Goal: Check status: Check status

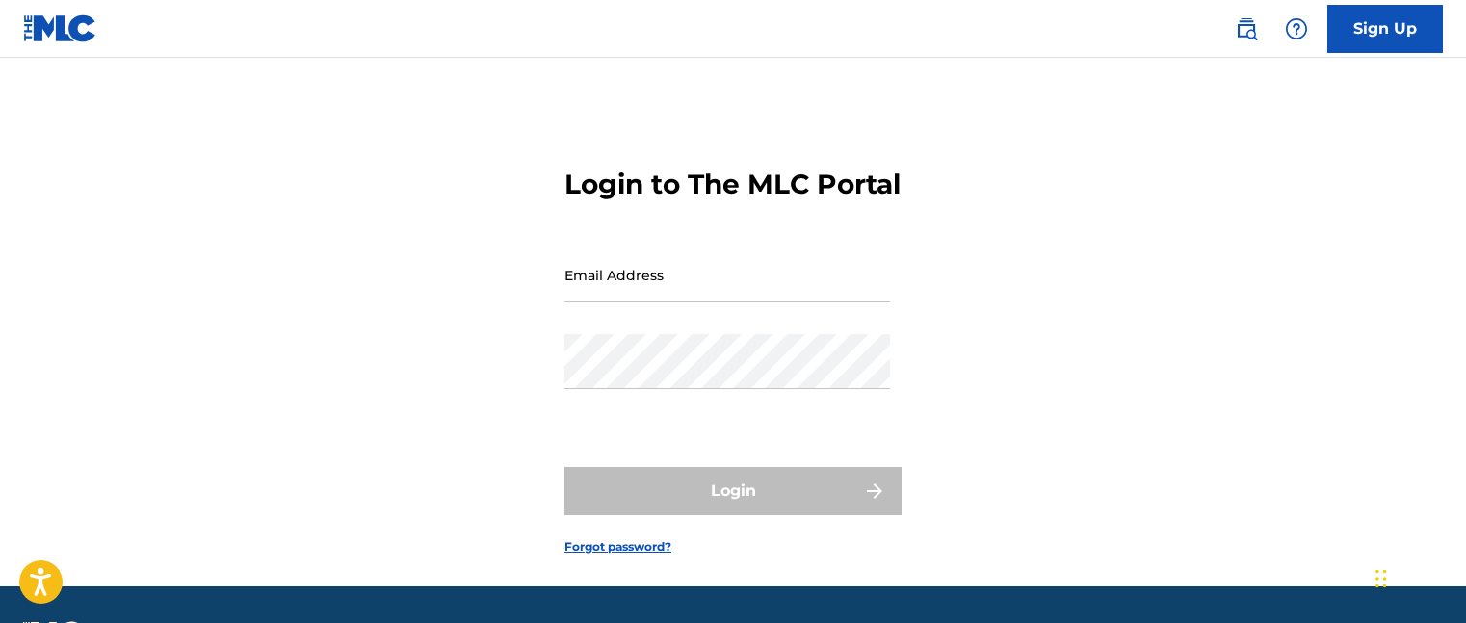
click at [677, 302] on input "Email Address" at bounding box center [727, 275] width 326 height 55
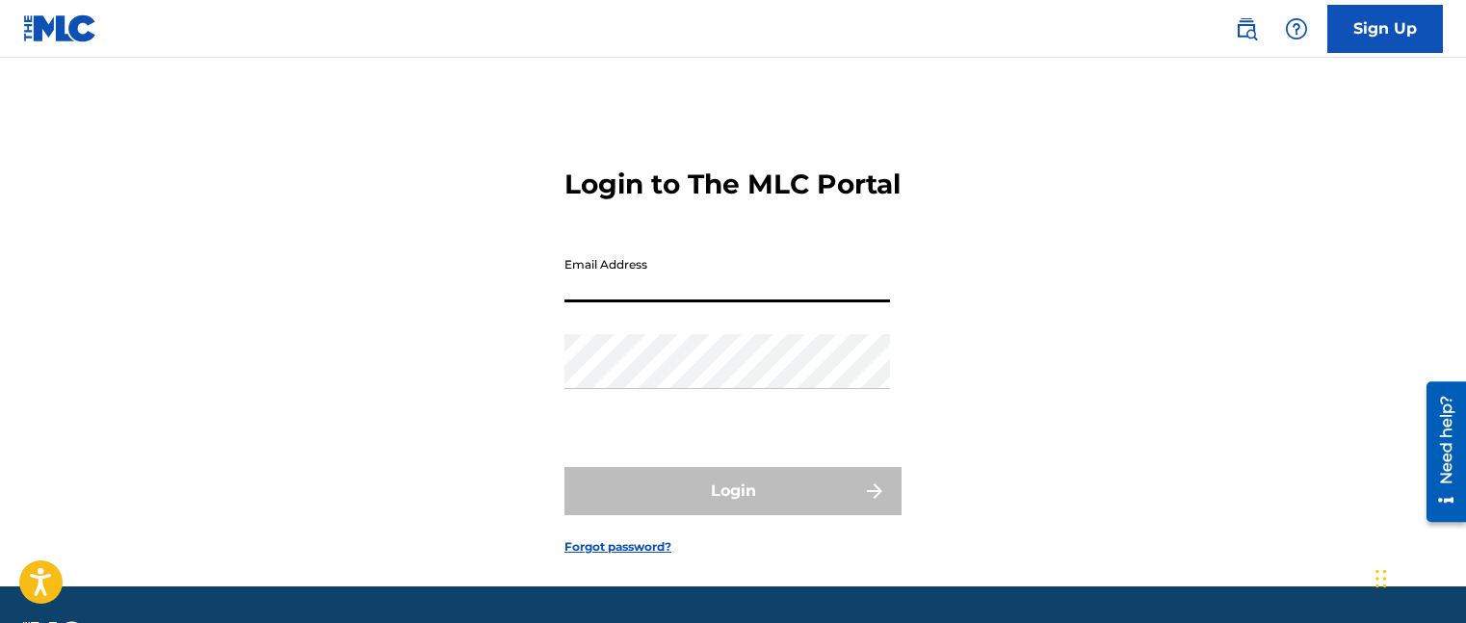
type input "[EMAIL_ADDRESS][DOMAIN_NAME]"
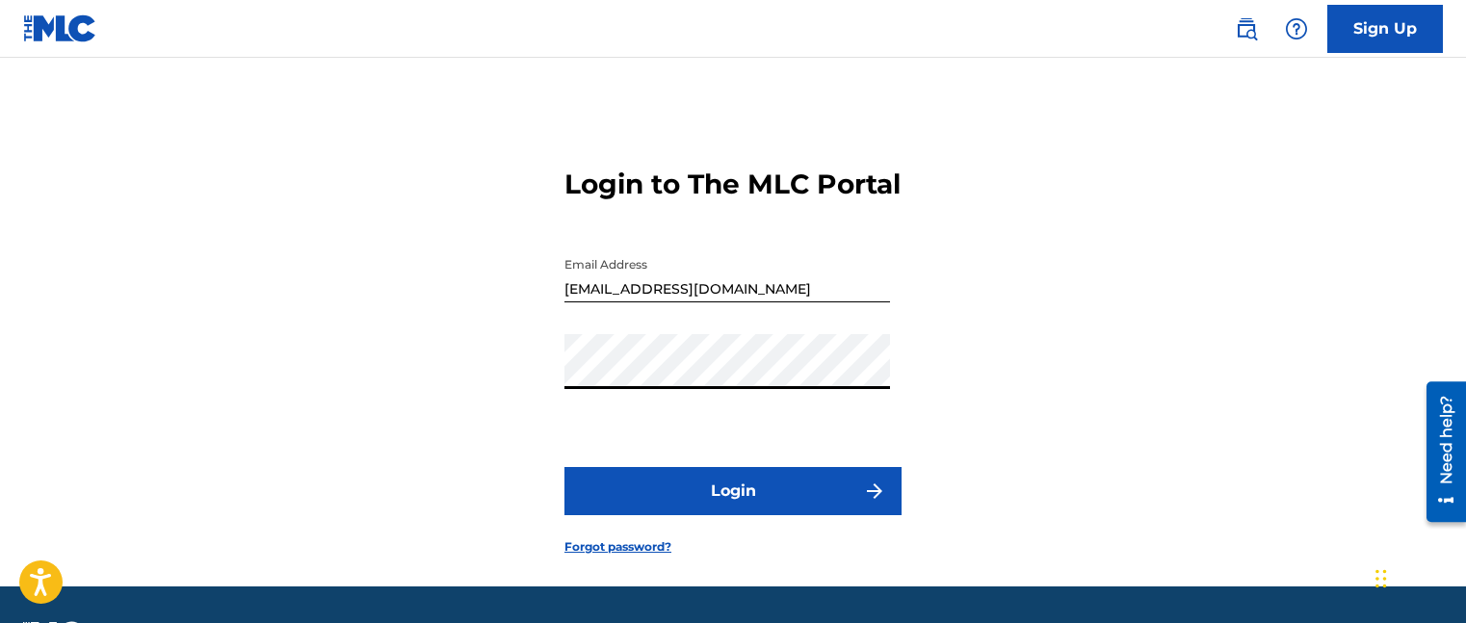
click at [564, 467] on button "Login" at bounding box center [732, 491] width 337 height 48
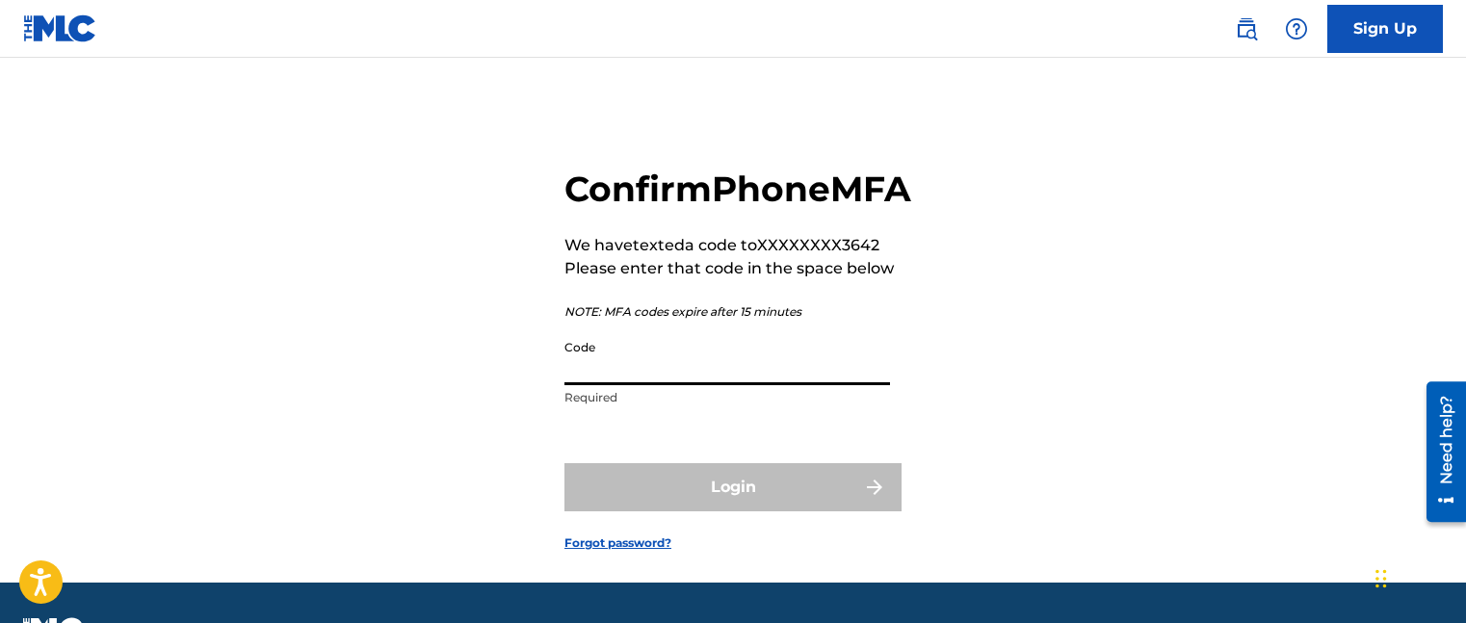
click at [724, 384] on input "Code" at bounding box center [727, 357] width 326 height 55
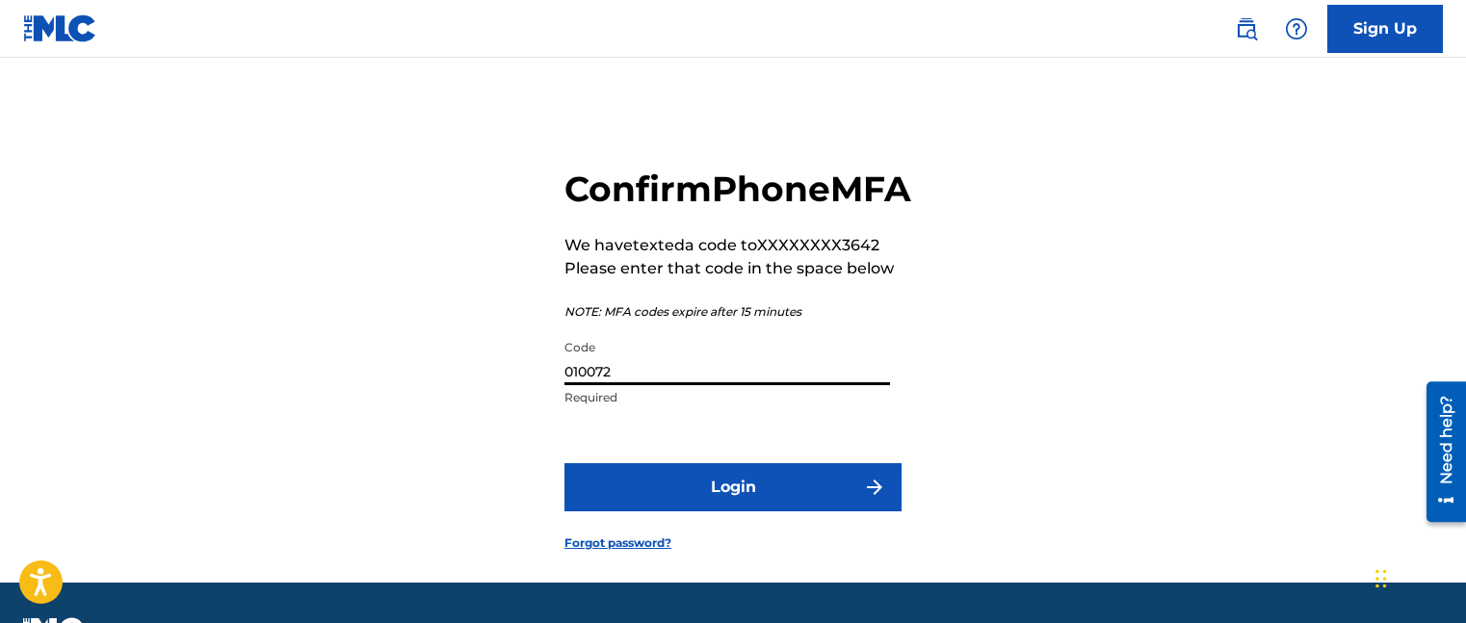
type input "010072"
click at [564, 463] on button "Login" at bounding box center [732, 487] width 337 height 48
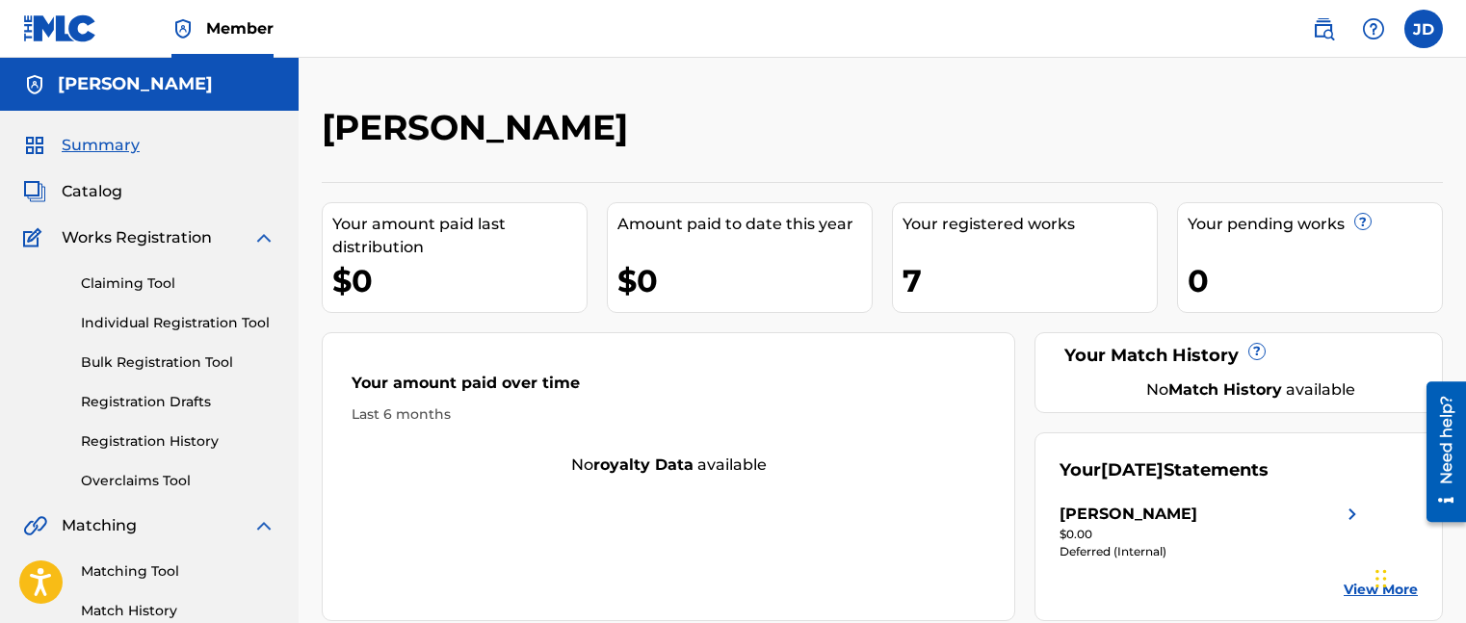
click at [1262, 551] on div "Deferred (Internal)" at bounding box center [1212, 551] width 304 height 17
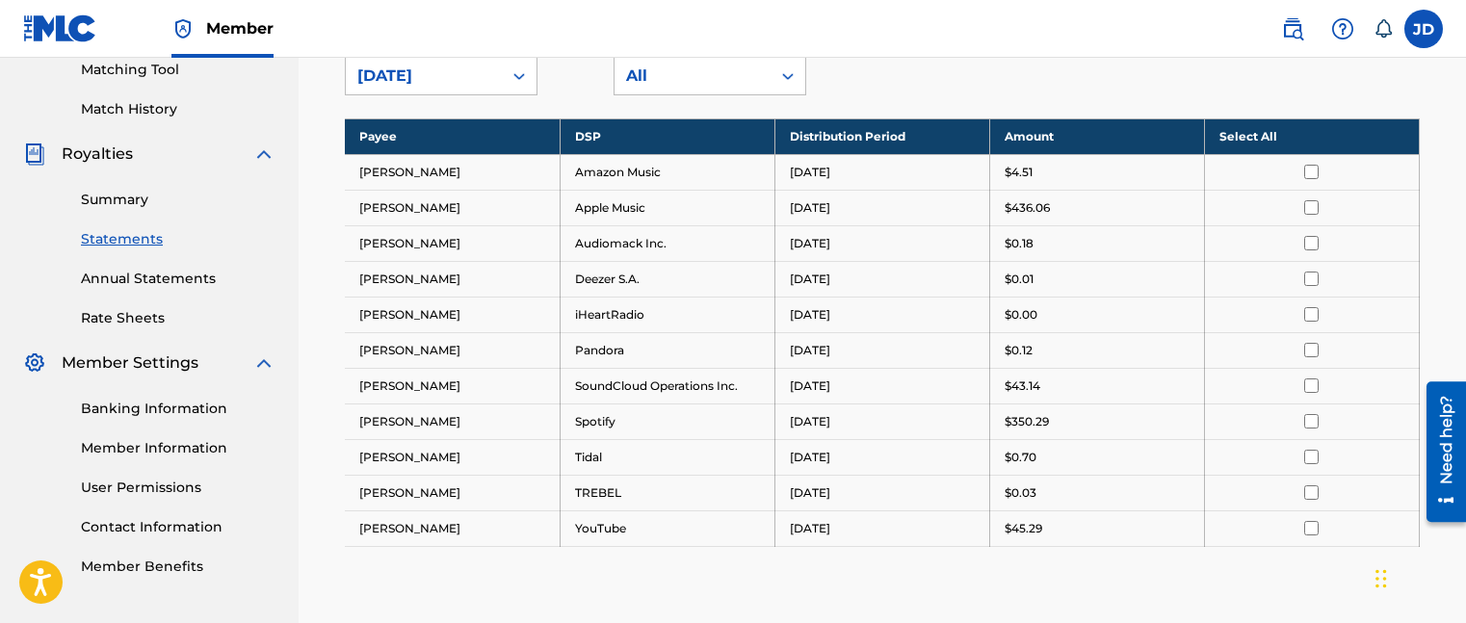
scroll to position [10, 0]
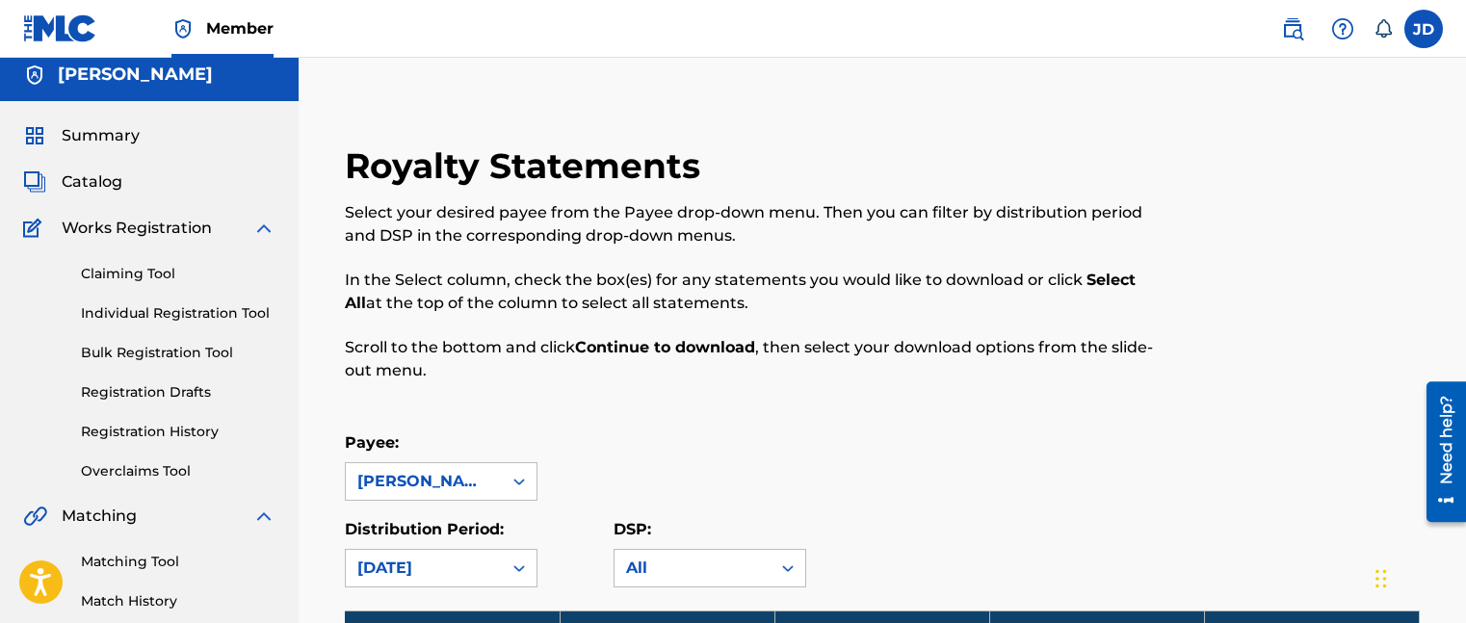
click at [70, 39] on img at bounding box center [60, 28] width 74 height 28
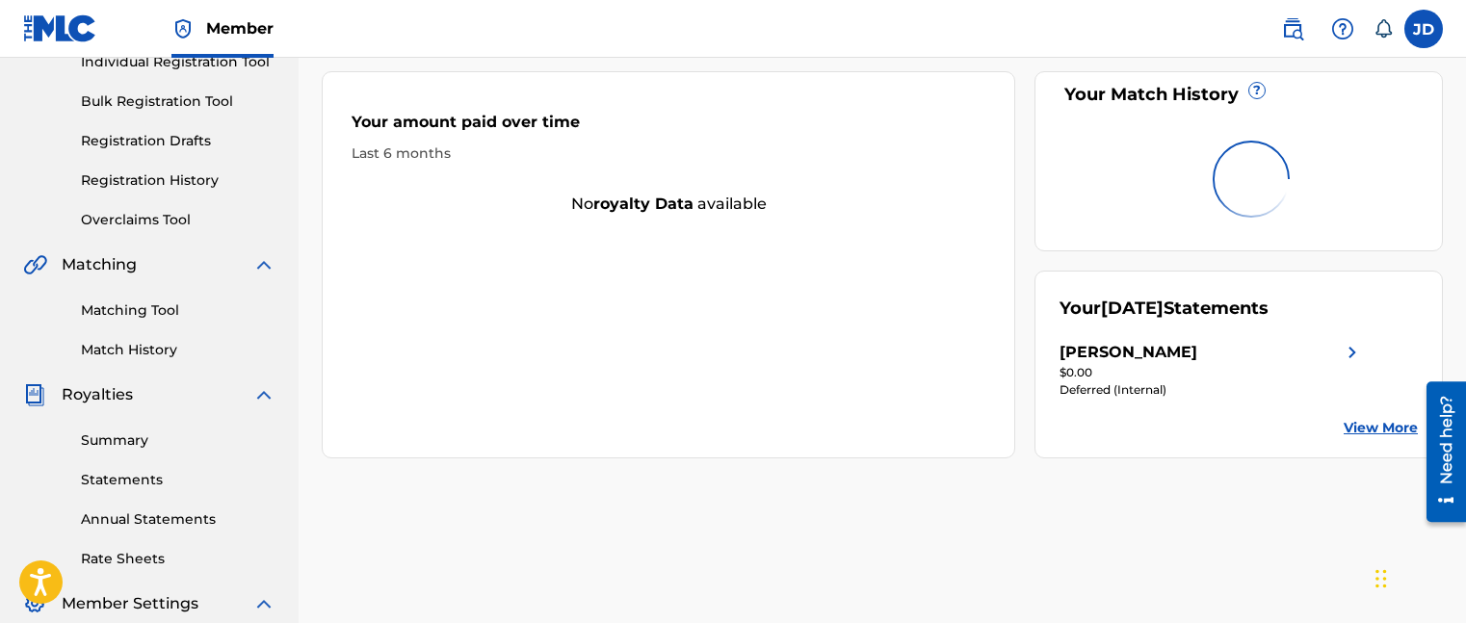
scroll to position [279, 0]
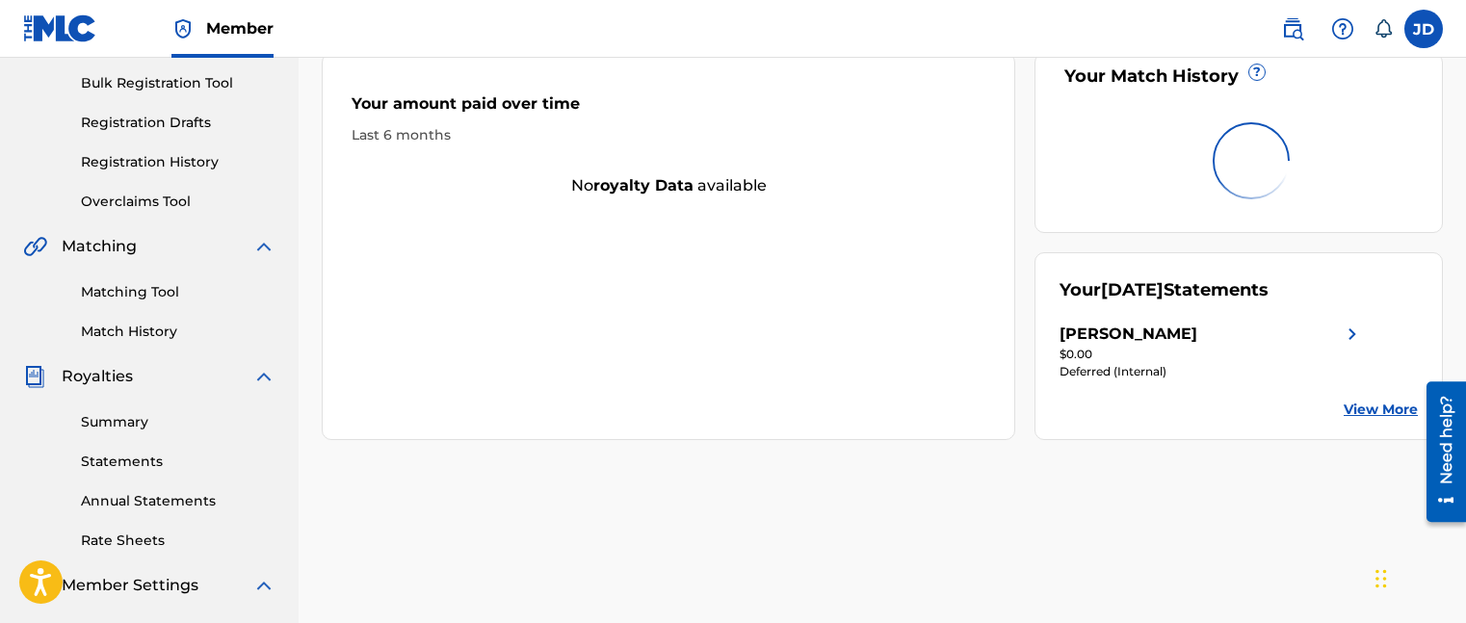
click at [177, 426] on link "Summary" at bounding box center [178, 422] width 195 height 20
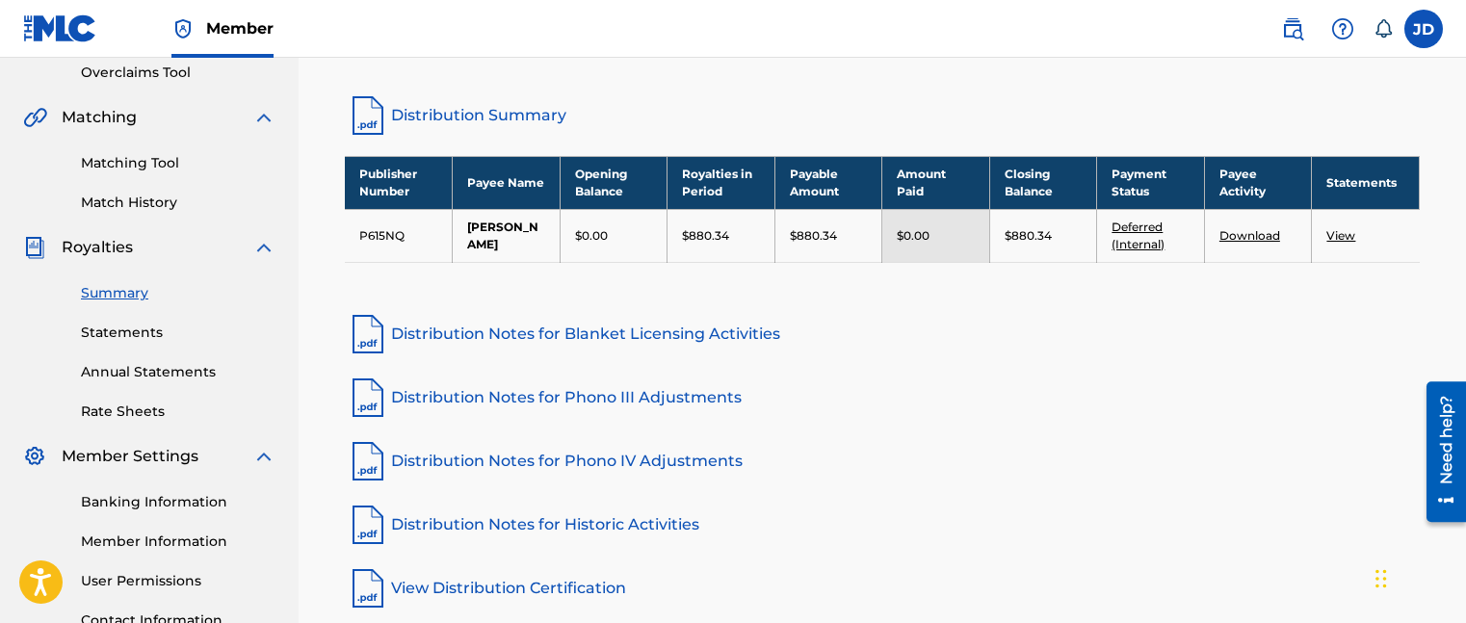
scroll to position [398, 0]
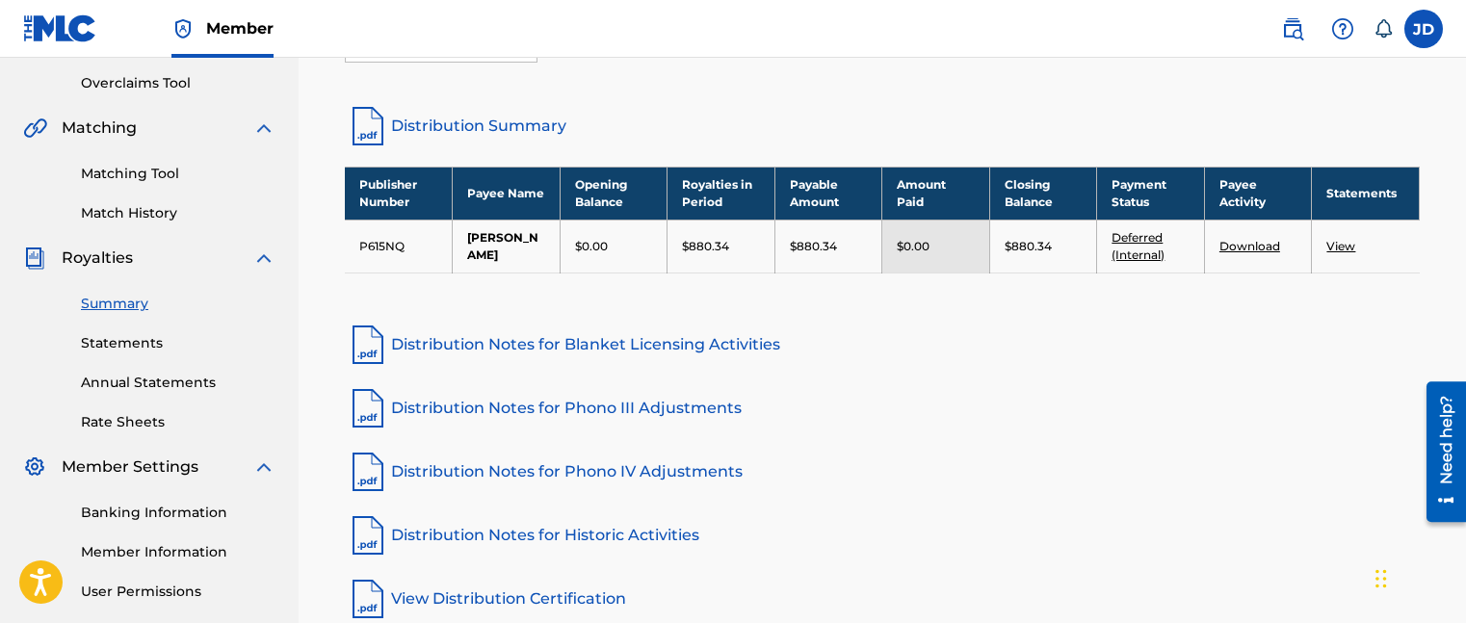
click at [1135, 238] on link "Deferred (Internal)" at bounding box center [1138, 246] width 53 height 32
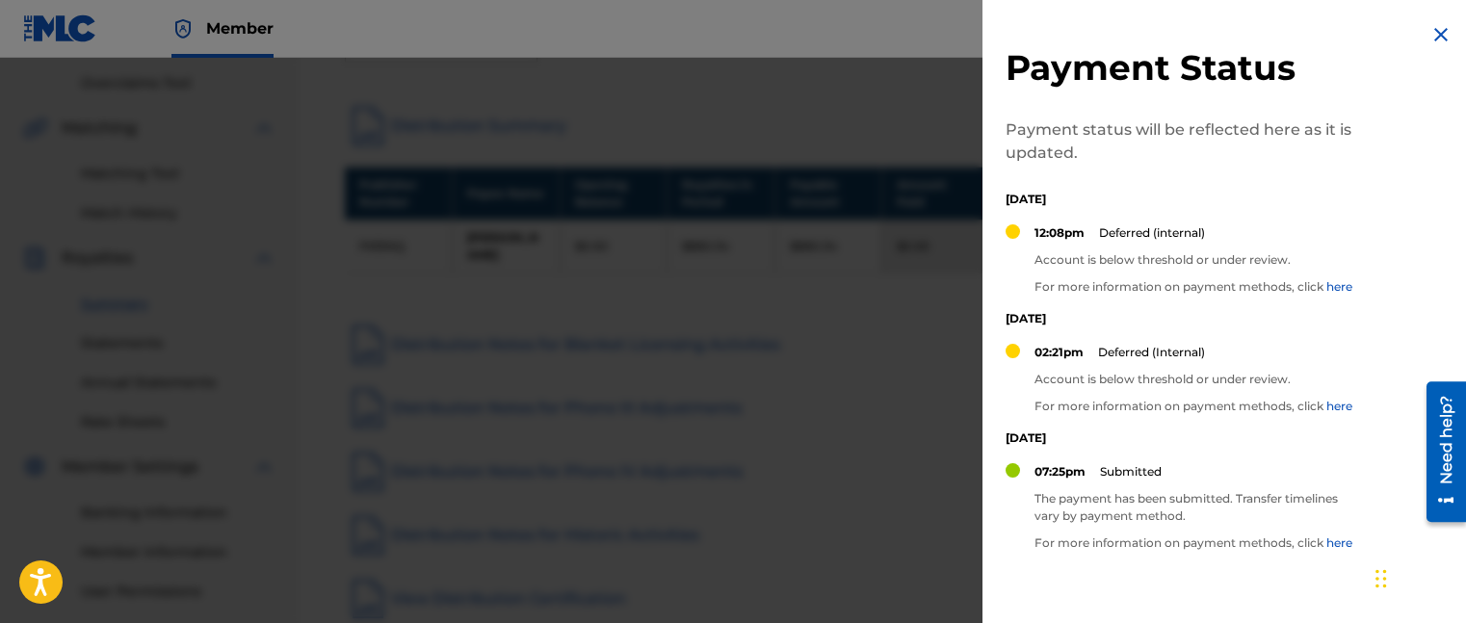
click at [1326, 287] on link "here" at bounding box center [1339, 286] width 26 height 14
click at [901, 161] on div at bounding box center [733, 369] width 1466 height 623
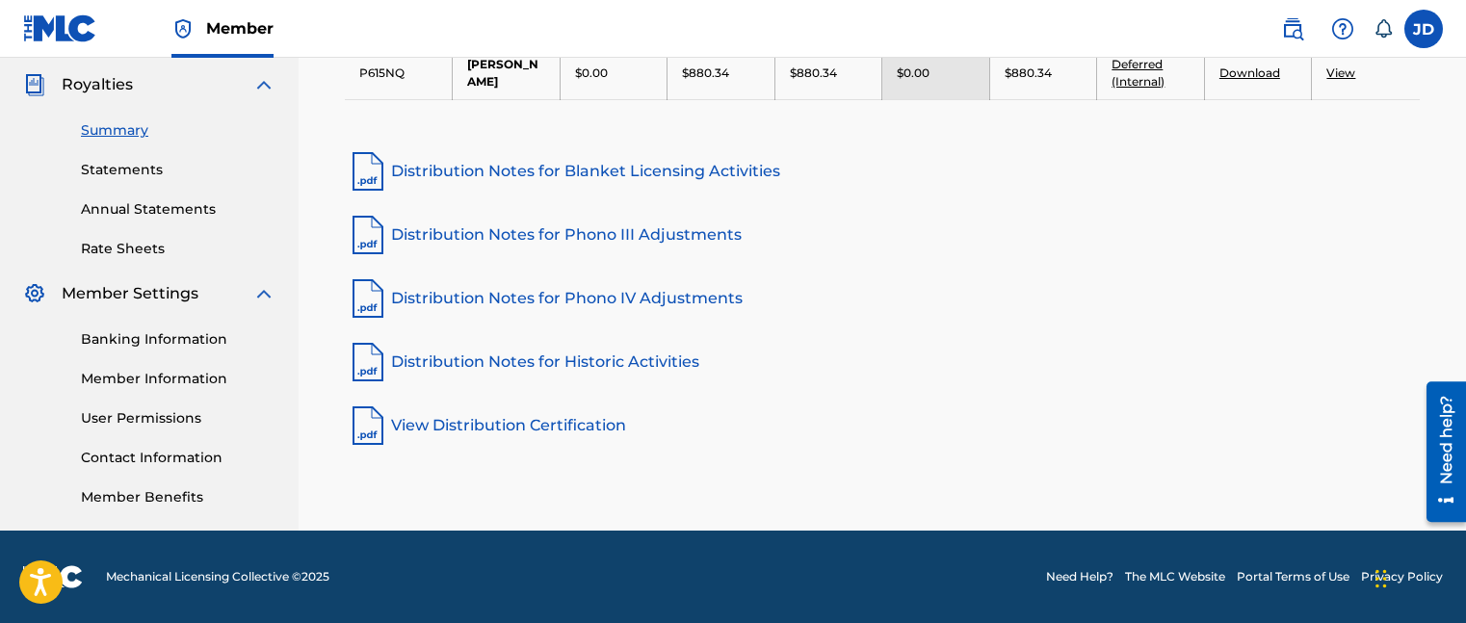
scroll to position [0, 0]
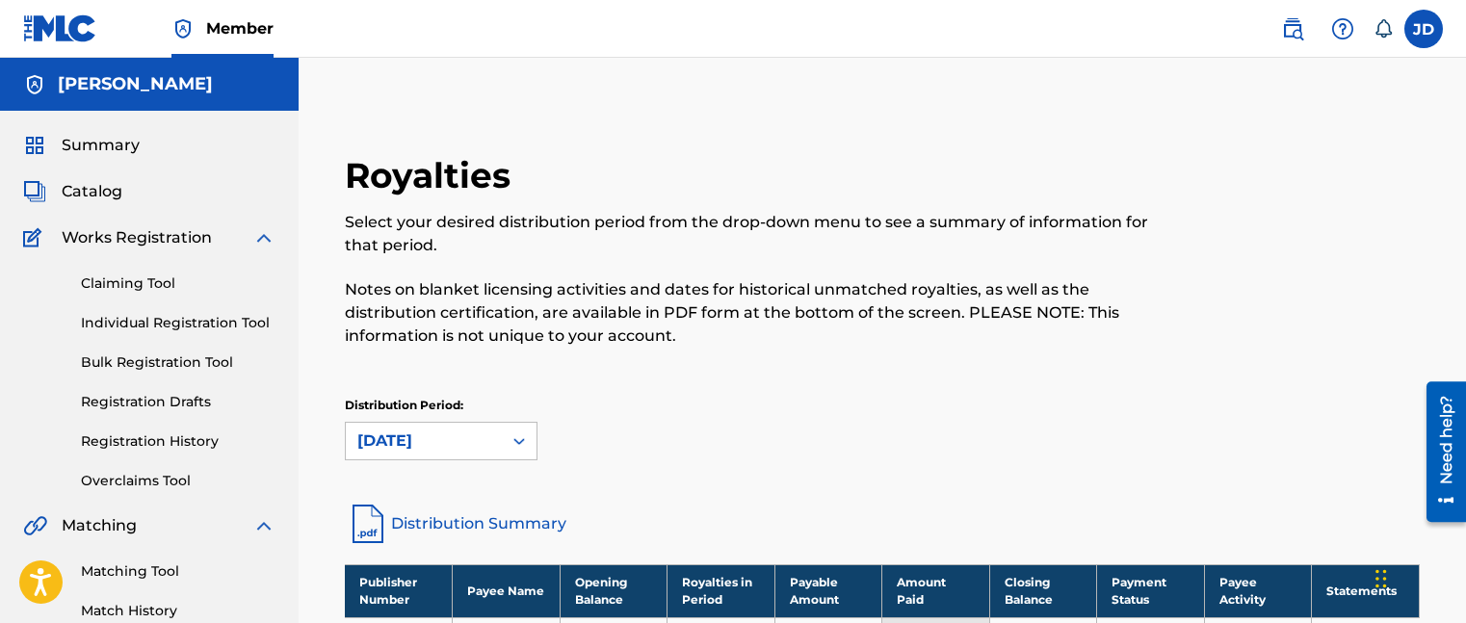
click at [29, 36] on img at bounding box center [60, 28] width 74 height 28
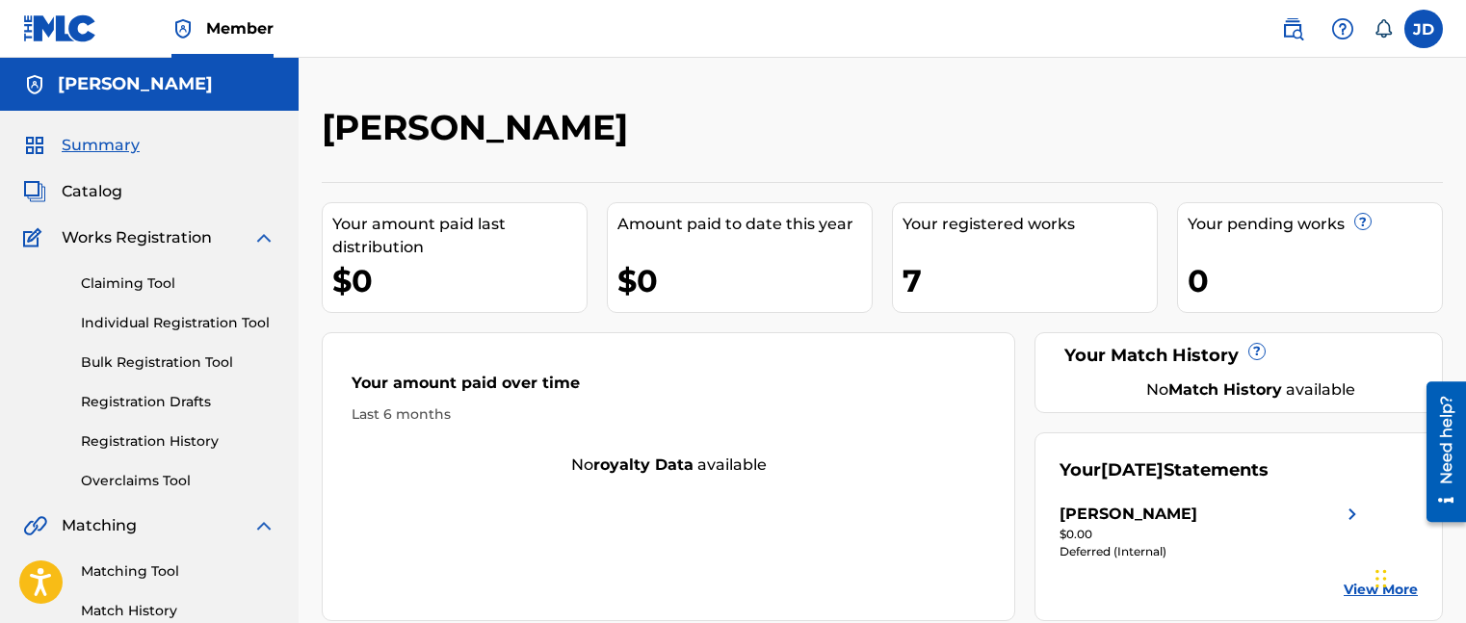
click at [155, 282] on link "Claiming Tool" at bounding box center [178, 284] width 195 height 20
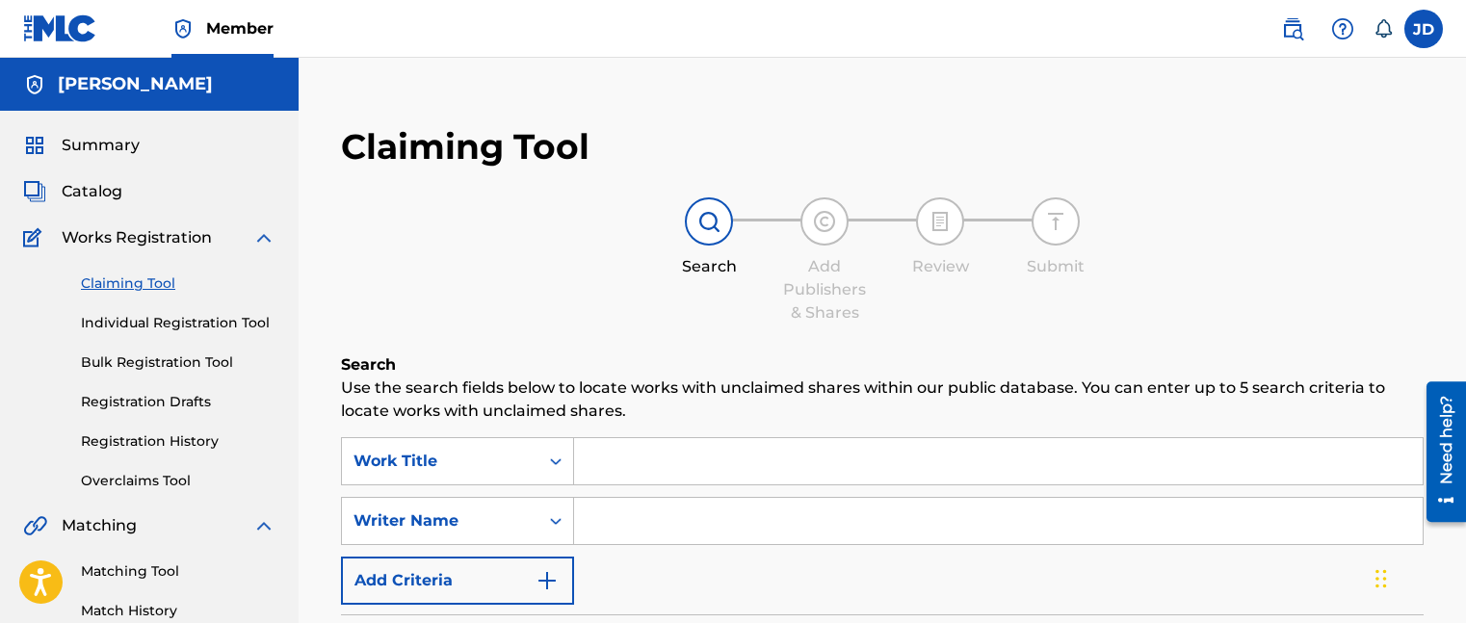
click at [145, 321] on link "Individual Registration Tool" at bounding box center [178, 323] width 195 height 20
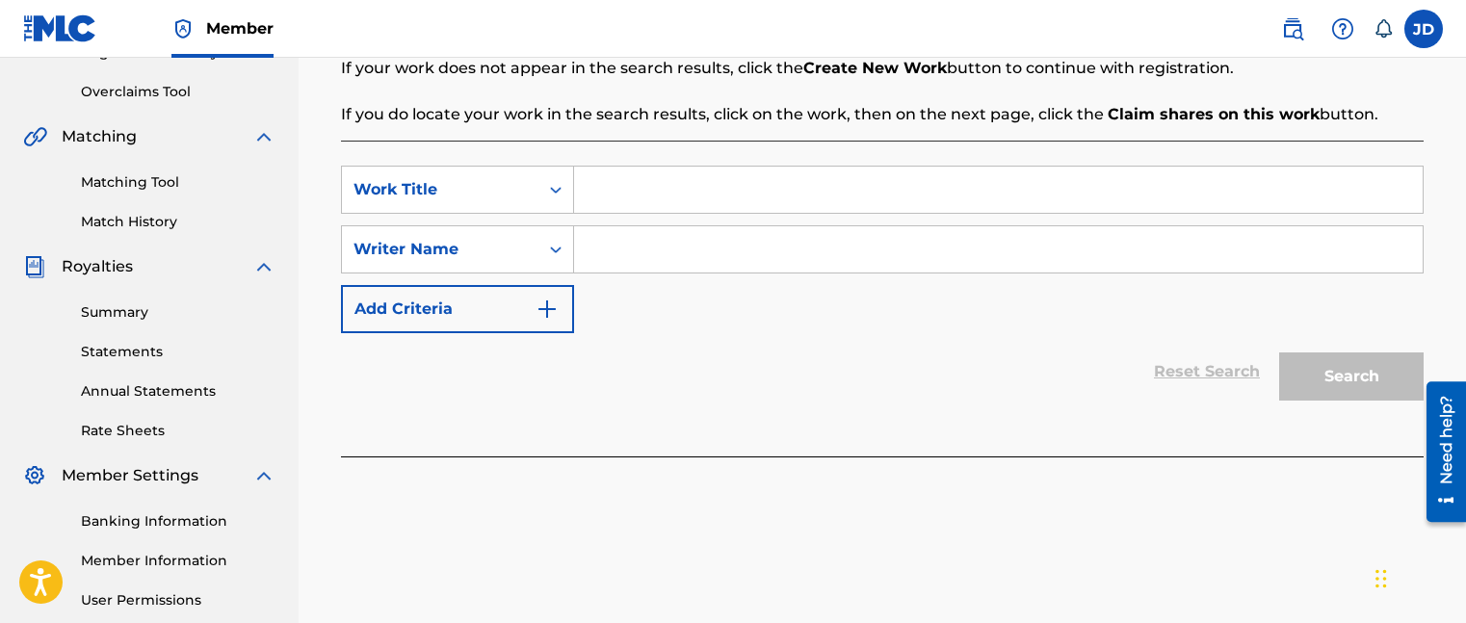
scroll to position [549, 0]
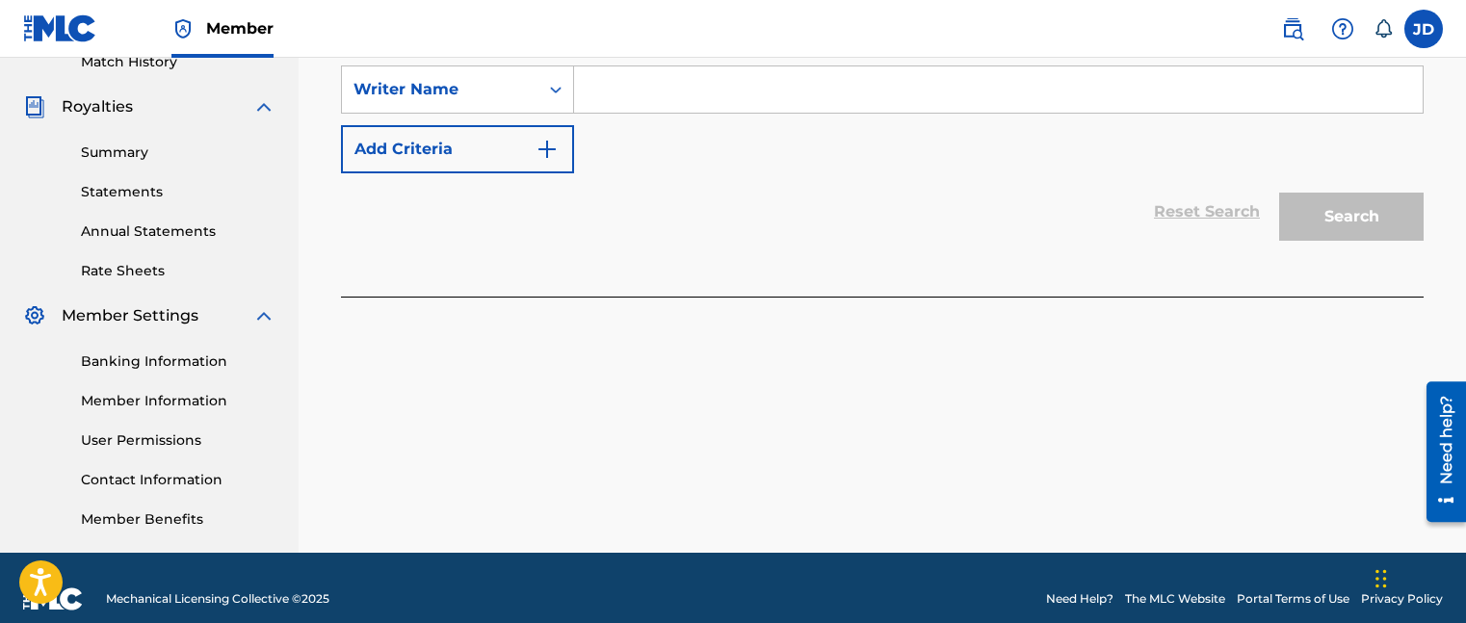
click at [150, 198] on link "Statements" at bounding box center [178, 192] width 195 height 20
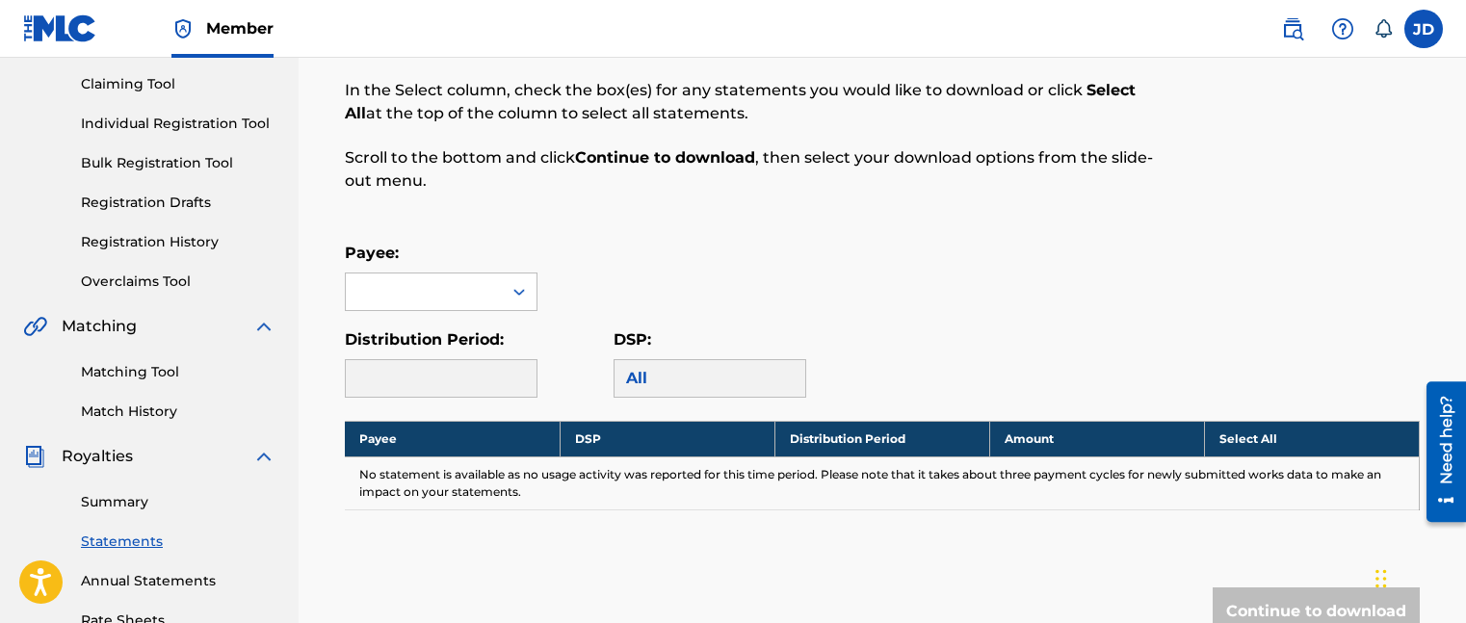
scroll to position [209, 0]
